Goal: Check status: Check status

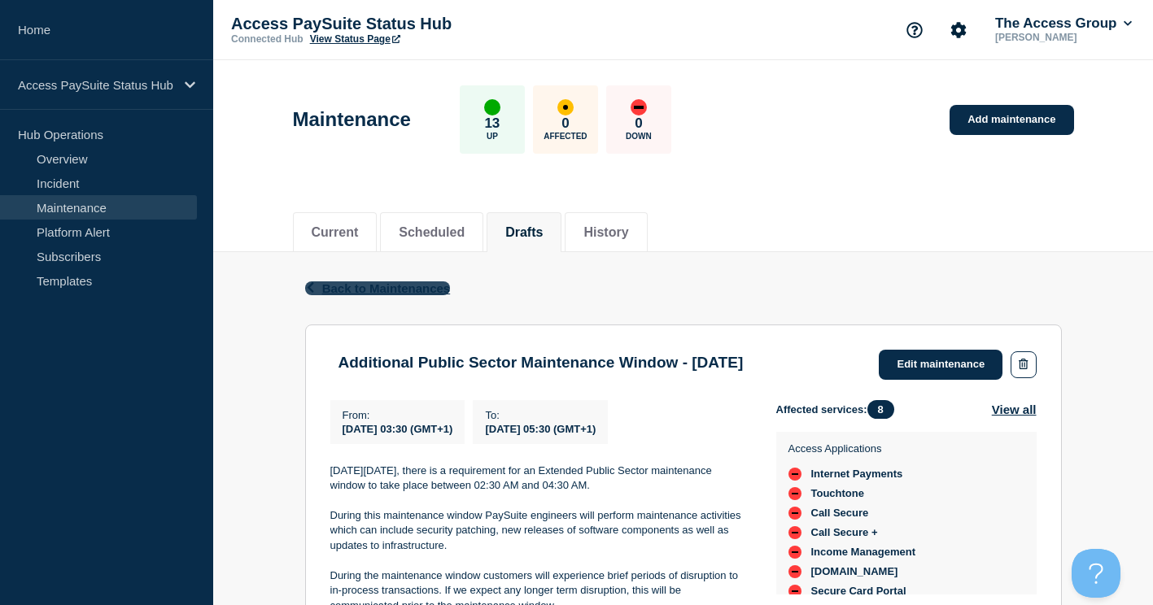
click at [385, 291] on span "Back to Maintenances" at bounding box center [386, 288] width 129 height 14
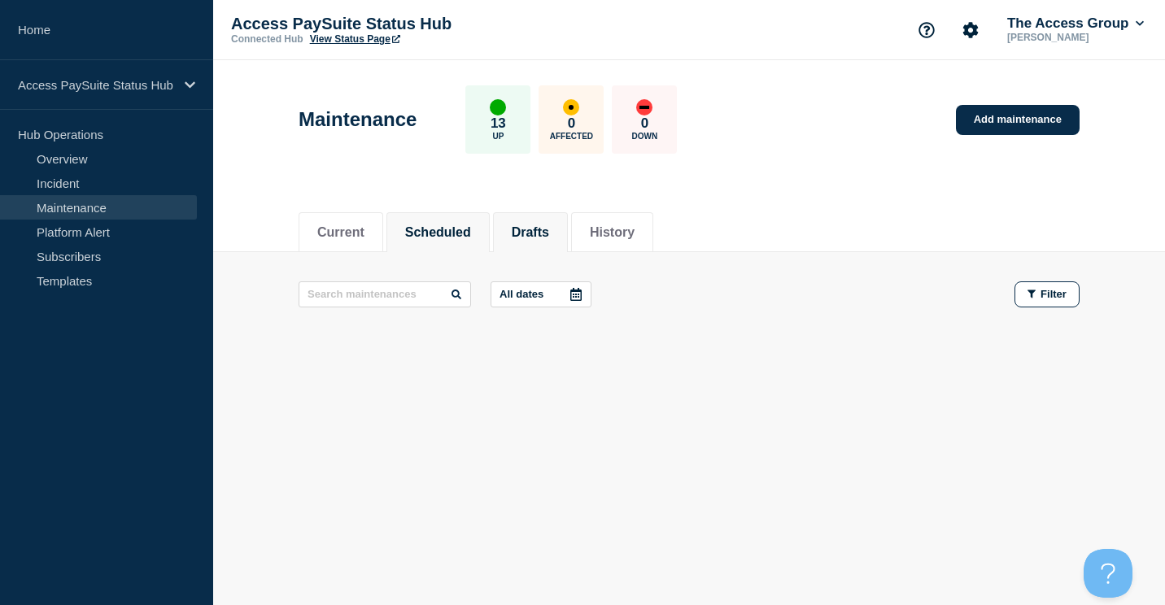
click at [429, 232] on button "Scheduled" at bounding box center [438, 232] width 66 height 15
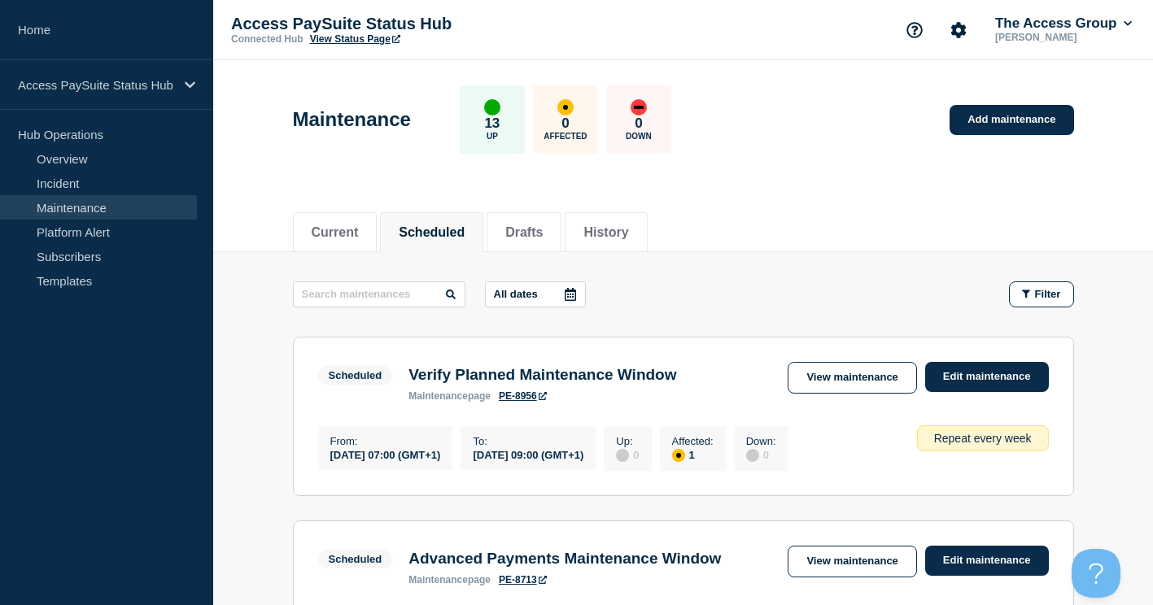
click at [518, 294] on p "All dates" at bounding box center [516, 294] width 44 height 12
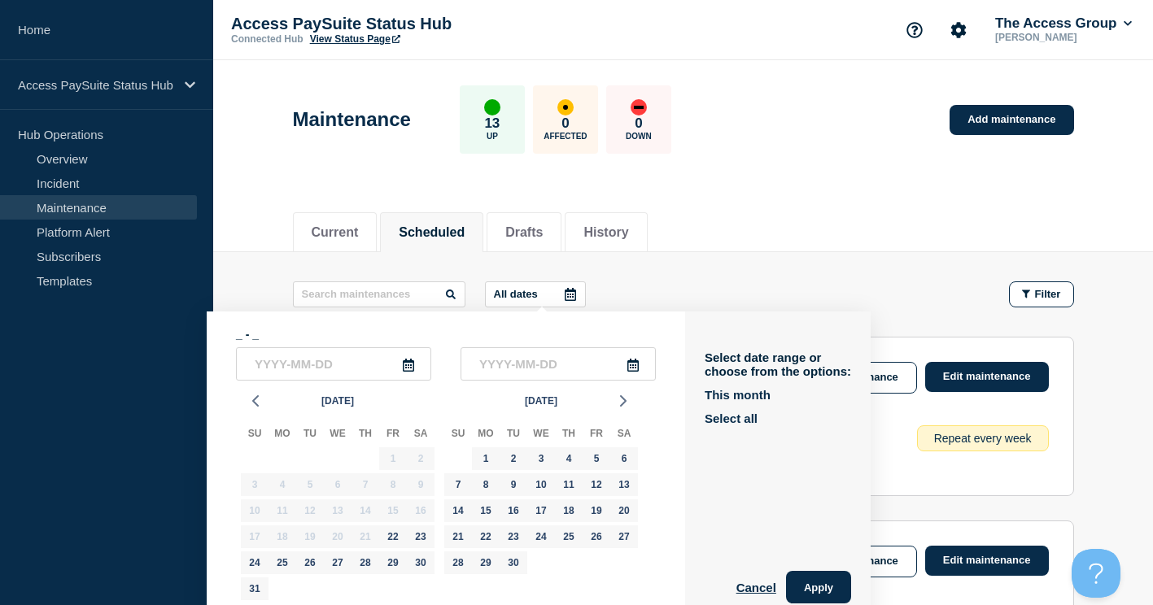
scroll to position [18, 0]
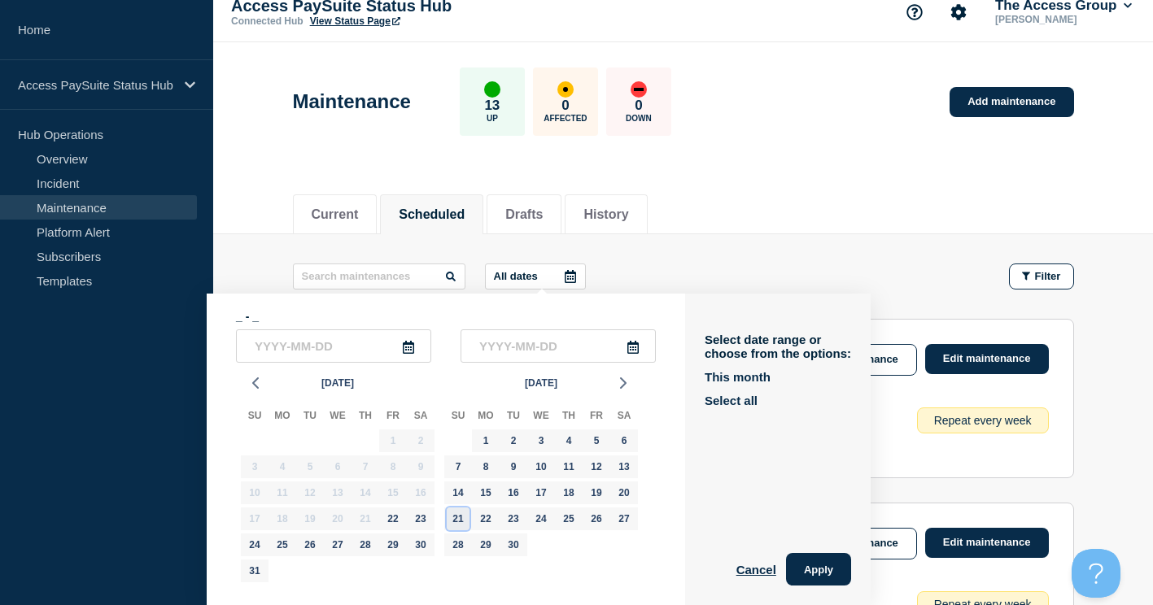
click at [454, 521] on div "21" at bounding box center [458, 519] width 23 height 23
type input "[DATE]"
click at [454, 521] on div "21" at bounding box center [458, 519] width 23 height 23
type input "[DATE]"
click at [817, 577] on button "Apply" at bounding box center [818, 569] width 65 height 33
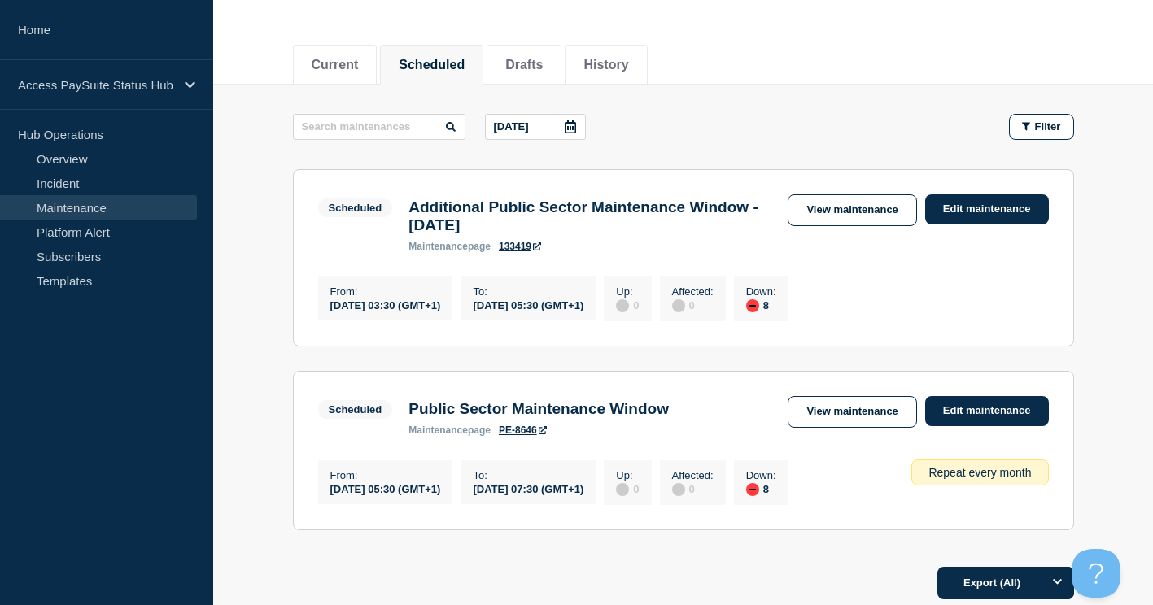
scroll to position [181, 0]
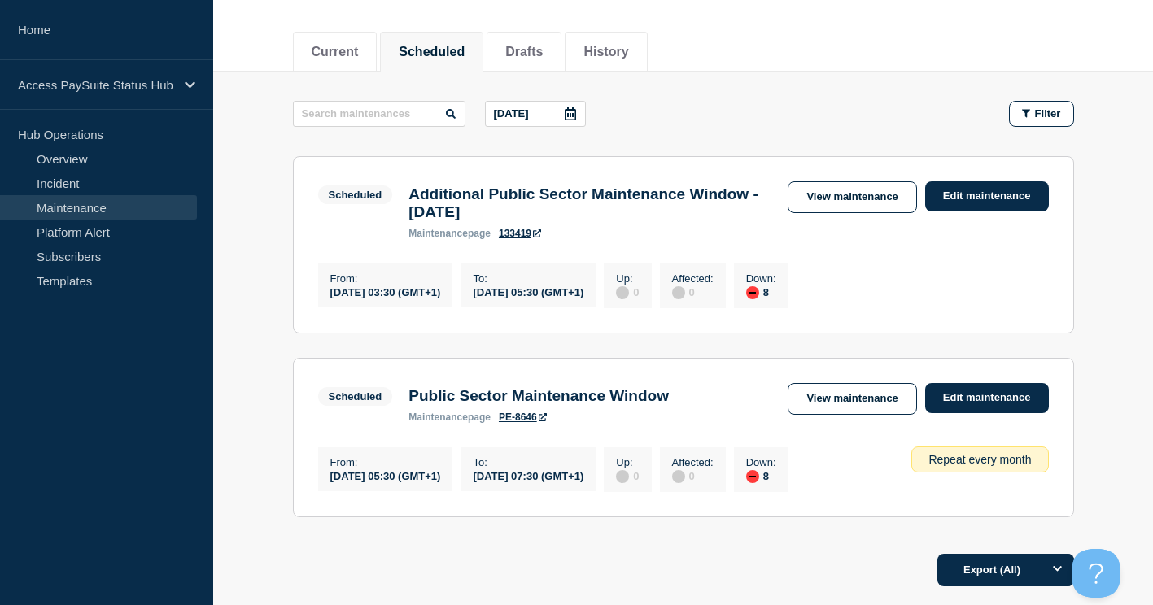
click at [518, 239] on link "133419" at bounding box center [520, 233] width 42 height 11
click at [885, 190] on link "View maintenance" at bounding box center [851, 197] width 129 height 32
